Goal: Find specific page/section: Find specific page/section

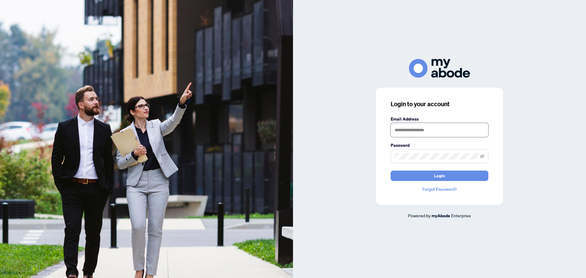
click at [419, 127] on input "text" at bounding box center [440, 130] width 98 height 14
click at [424, 131] on input "text" at bounding box center [440, 130] width 98 height 14
drag, startPoint x: 422, startPoint y: 127, endPoint x: 417, endPoint y: 129, distance: 5.3
click at [416, 129] on input "text" at bounding box center [440, 130] width 98 height 14
click at [391, 137] on nordpass-icon at bounding box center [391, 137] width 0 height 0
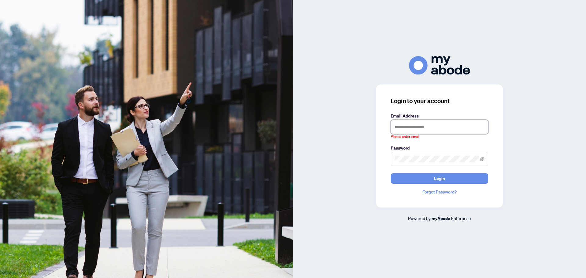
click at [437, 127] on input "text" at bounding box center [440, 127] width 98 height 14
click at [439, 127] on input "text" at bounding box center [440, 127] width 98 height 14
type input "*"
click at [416, 130] on input "text" at bounding box center [440, 127] width 98 height 14
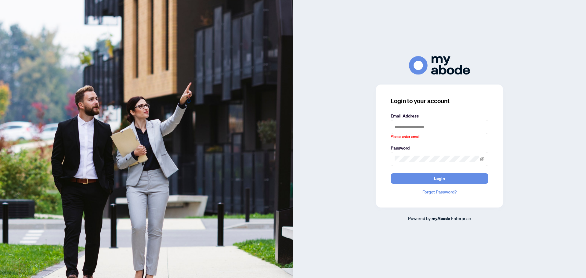
click at [0, 278] on nordpass-autofill-portal at bounding box center [0, 278] width 0 height 0
type input "**********"
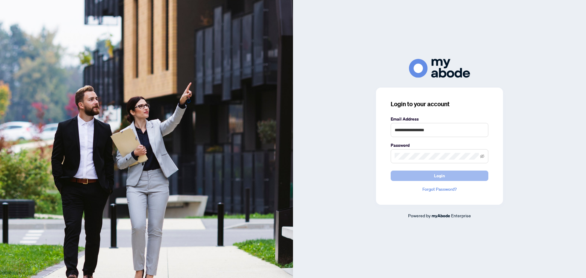
click at [436, 178] on span "Login" at bounding box center [439, 176] width 11 height 10
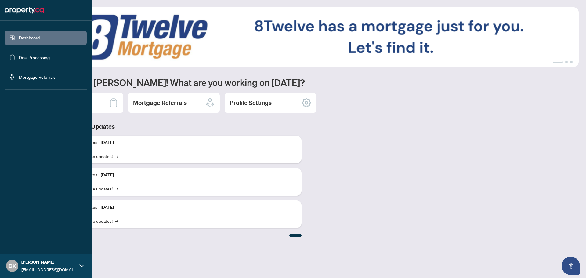
drag, startPoint x: 32, startPoint y: 38, endPoint x: 46, endPoint y: 45, distance: 16.2
click at [32, 38] on link "Dashboard" at bounding box center [29, 37] width 21 height 5
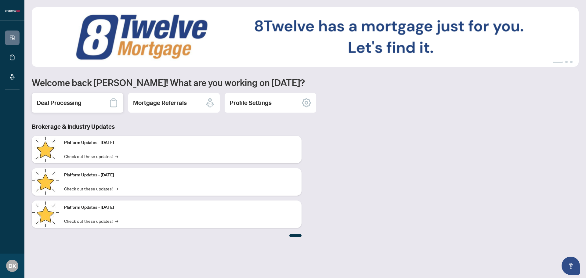
click at [80, 103] on h2 "Deal Processing" at bounding box center [59, 103] width 45 height 9
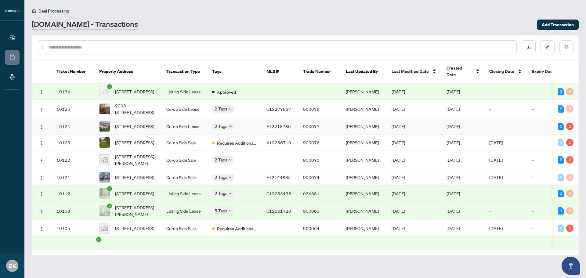
scroll to position [51, 0]
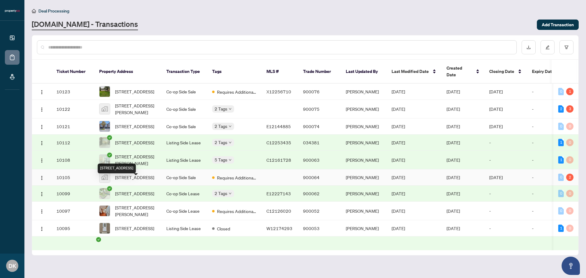
click at [131, 181] on span "[STREET_ADDRESS]" at bounding box center [134, 177] width 39 height 7
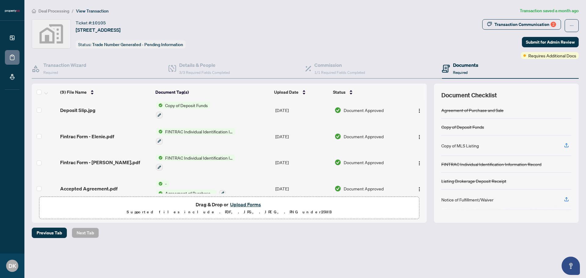
scroll to position [137, 0]
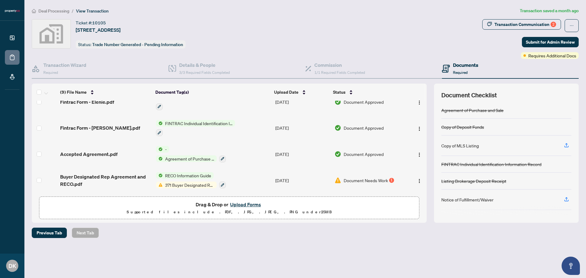
click at [389, 178] on div "1" at bounding box center [391, 180] width 5 height 5
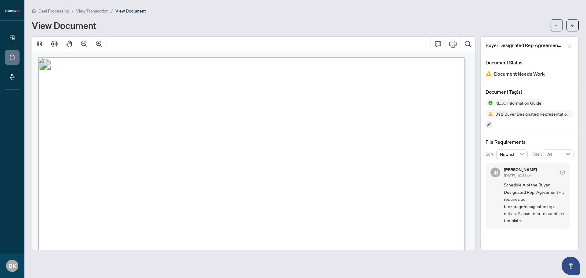
click at [103, 12] on span "View Transaction" at bounding box center [92, 10] width 33 height 5
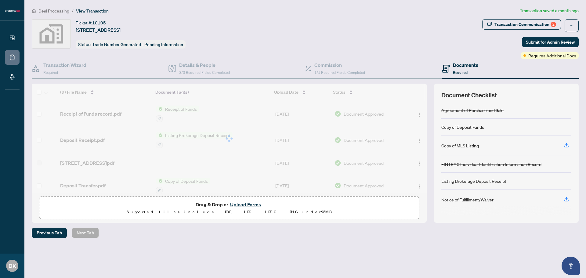
click at [56, 10] on span "Deal Processing" at bounding box center [53, 10] width 31 height 5
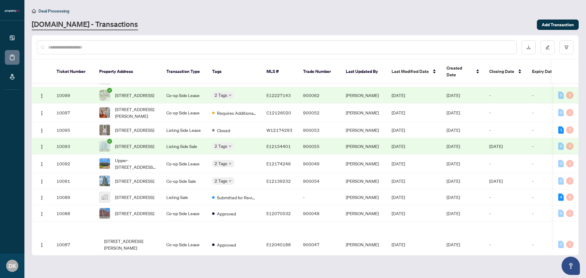
scroll to position [153, 0]
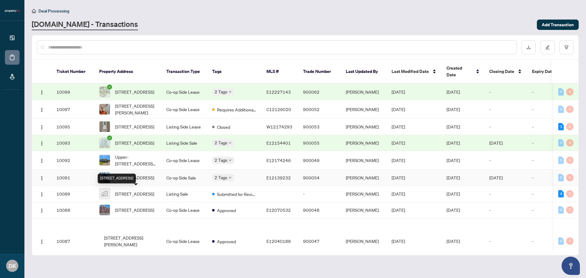
click at [131, 181] on span "[STREET_ADDRESS]" at bounding box center [134, 177] width 39 height 7
